Goal: Task Accomplishment & Management: Use online tool/utility

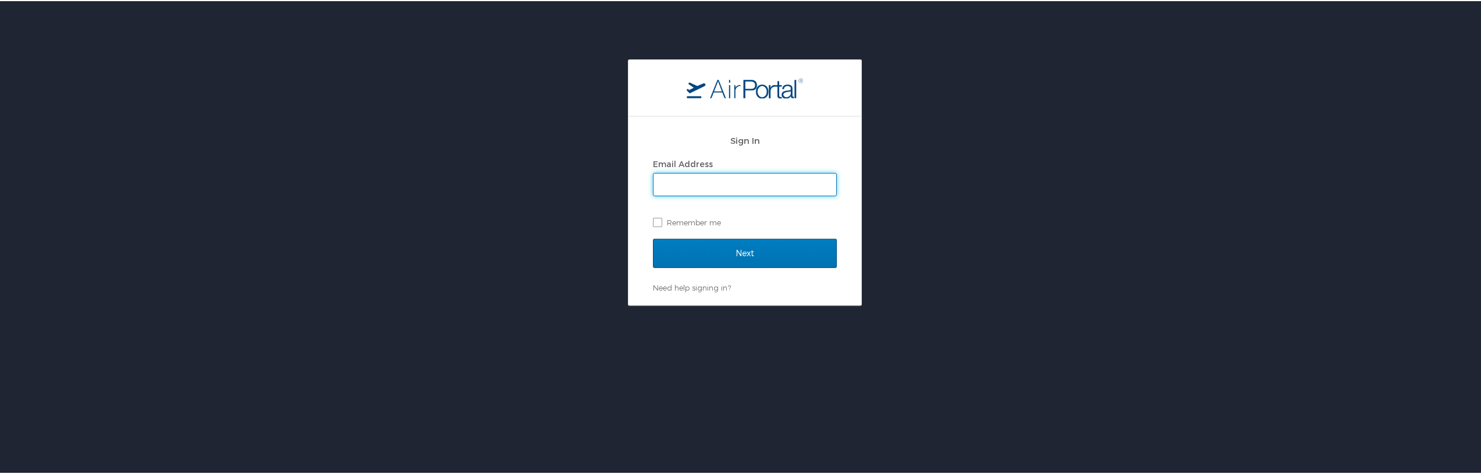
type input "joel.watson@sos.la.gov"
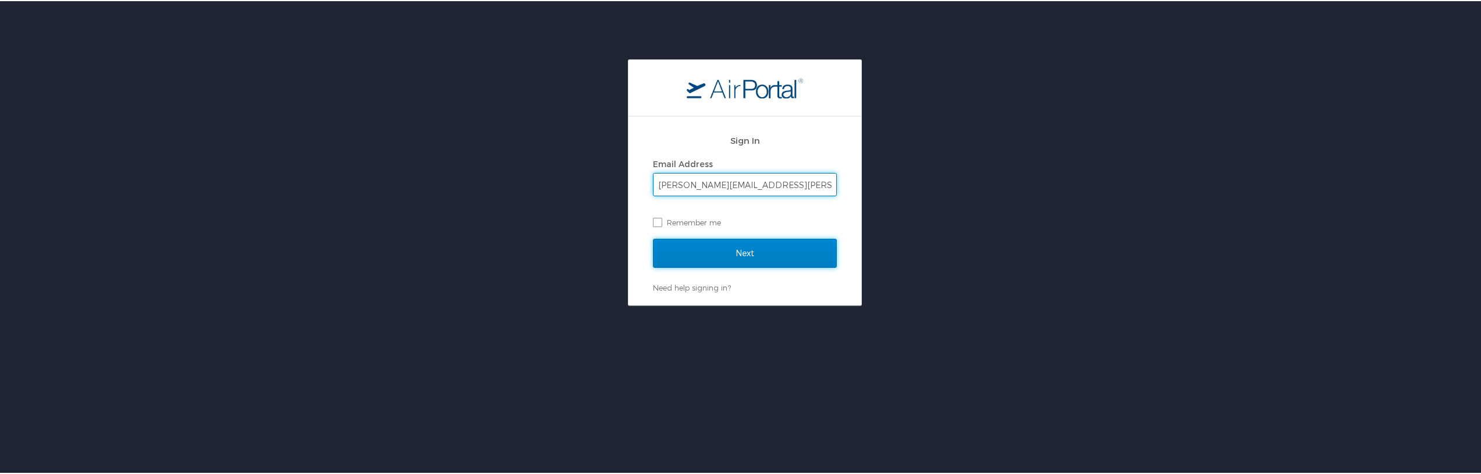
click at [779, 256] on input "Next" at bounding box center [745, 251] width 184 height 29
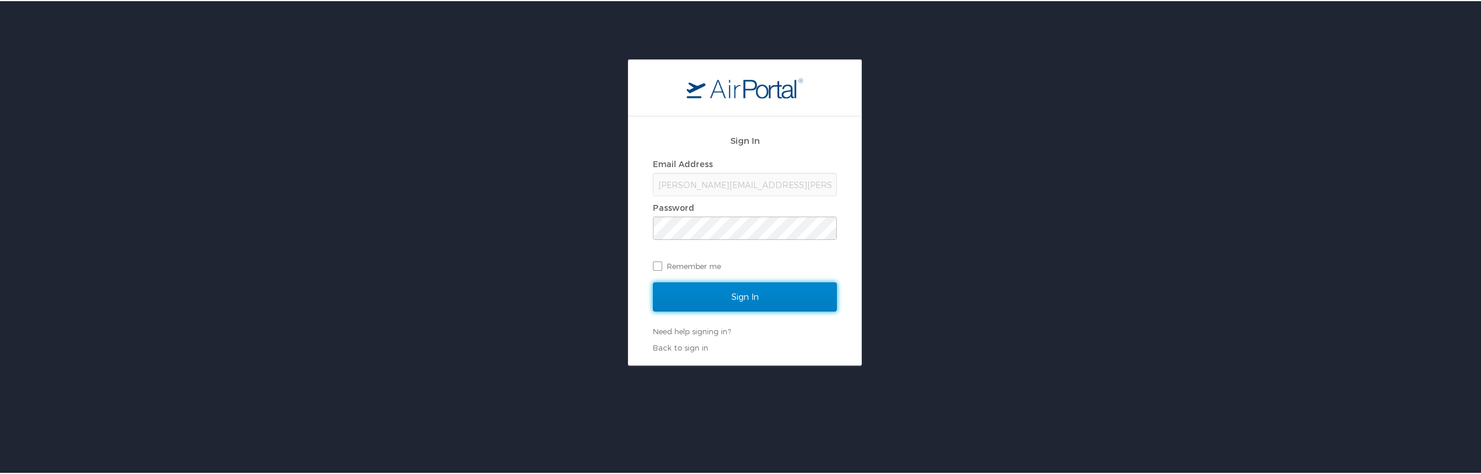
click at [754, 299] on input "Sign In" at bounding box center [745, 295] width 184 height 29
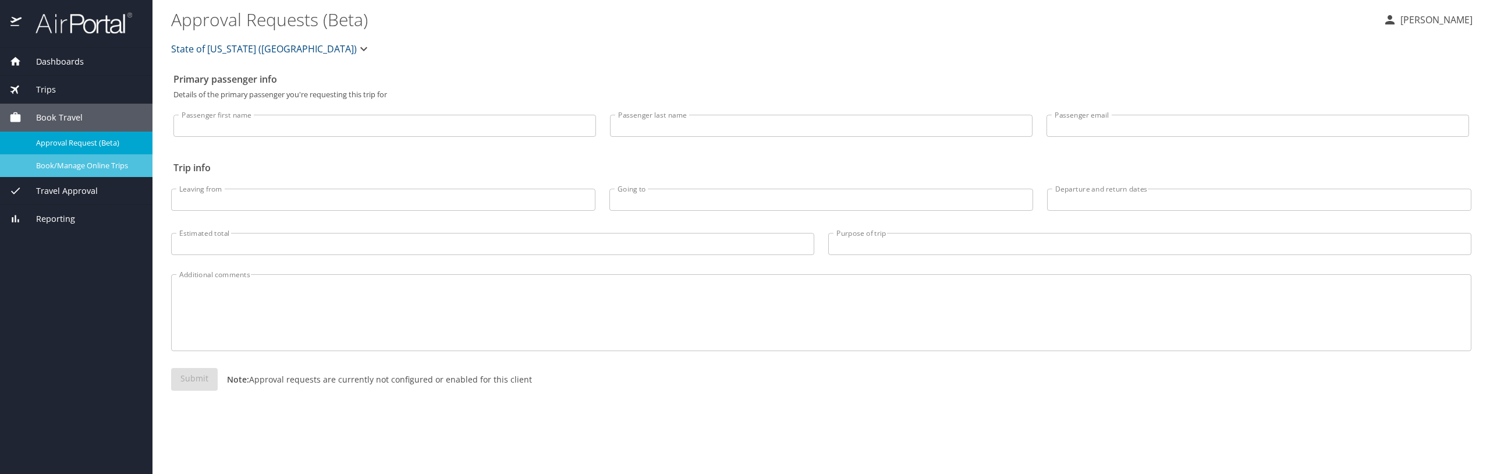
click at [68, 161] on span "Book/Manage Online Trips" at bounding box center [87, 165] width 102 height 11
